Goal: Understand site structure: Grasp the organization and layout of the website

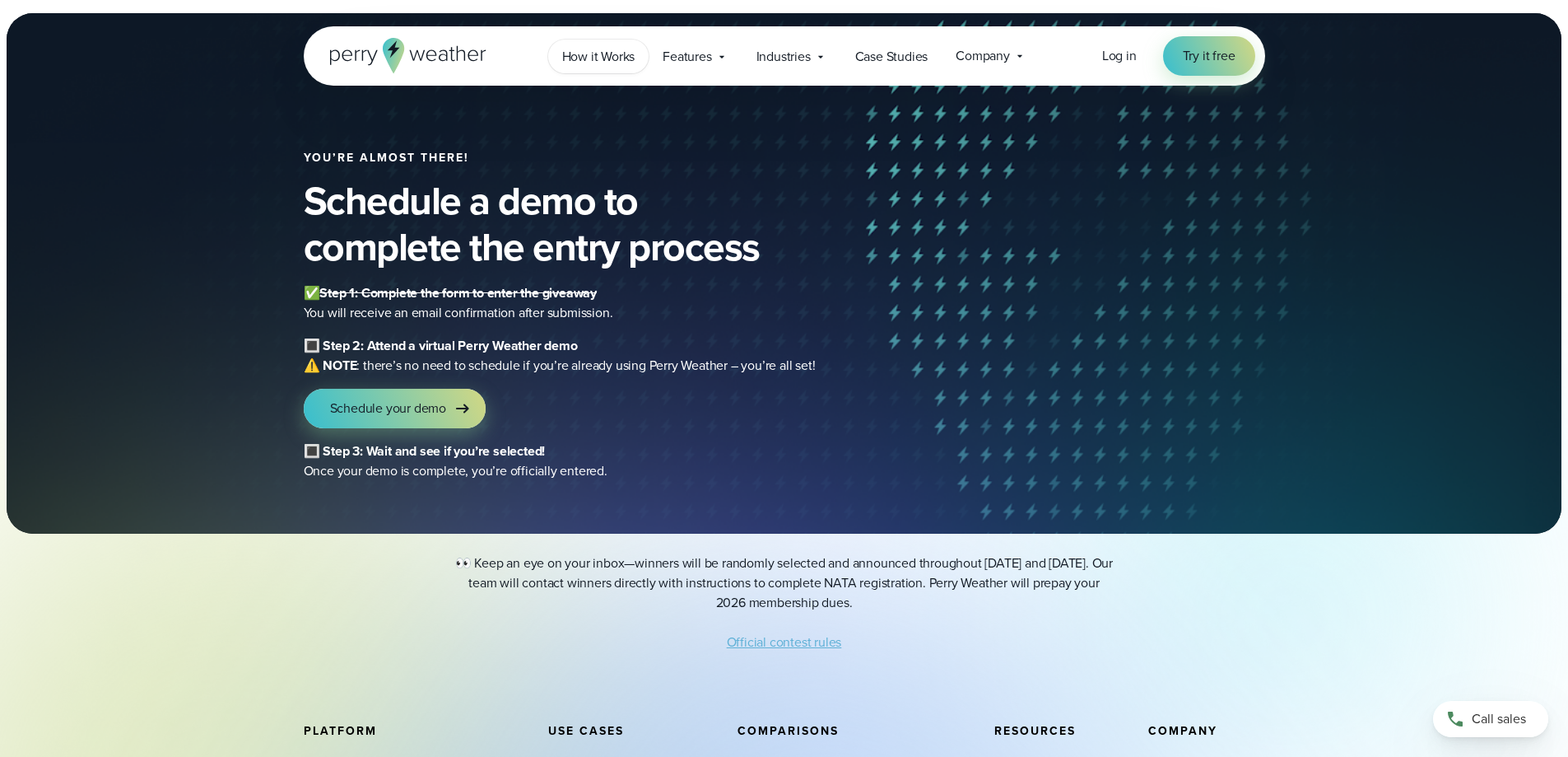
click at [618, 58] on span "How it Works" at bounding box center [598, 57] width 73 height 20
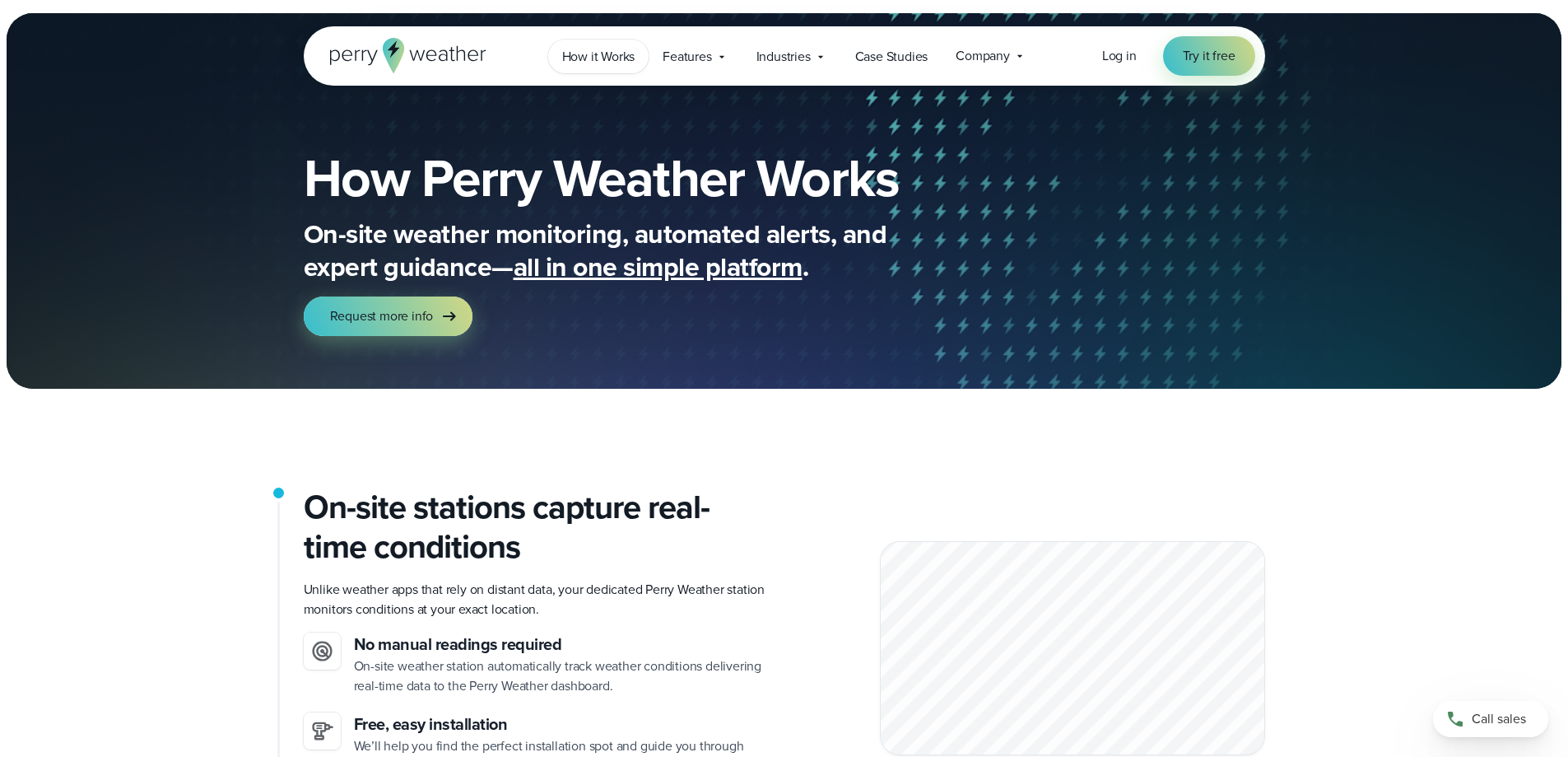
click at [614, 54] on span "How it Works" at bounding box center [598, 57] width 73 height 20
click at [724, 54] on icon at bounding box center [721, 56] width 13 height 13
